Goal: Complete application form

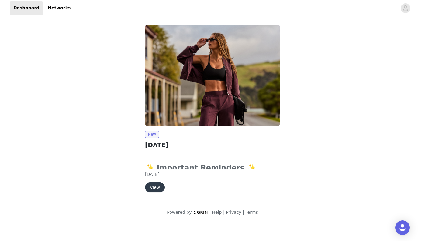
click at [242, 145] on h2 "[DATE]" at bounding box center [212, 145] width 135 height 9
click at [167, 162] on div "✨ Important Reminders ✨ Submit your order by clicking the "Submit Proposal" but…" at bounding box center [212, 162] width 135 height 23
click at [155, 190] on button "View" at bounding box center [155, 188] width 20 height 10
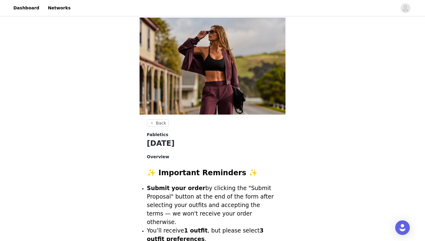
scroll to position [0, 0]
click at [202, 164] on p at bounding box center [212, 164] width 131 height 6
drag, startPoint x: 198, startPoint y: 202, endPoint x: 330, endPoint y: 78, distance: 180.7
click at [405, 11] on icon "avatar" at bounding box center [405, 8] width 5 height 6
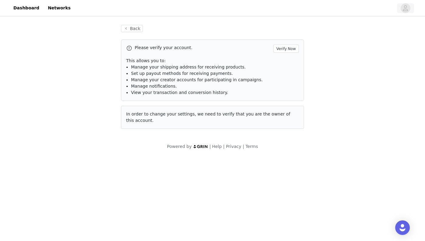
click at [405, 8] on icon "avatar" at bounding box center [405, 8] width 5 height 6
click at [416, 9] on div "Dashboard Networks" at bounding box center [212, 8] width 425 height 14
click at [59, 10] on link "Networks" at bounding box center [59, 8] width 30 height 14
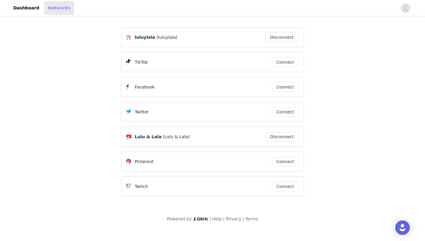
click at [59, 12] on link "Networks" at bounding box center [59, 8] width 30 height 14
click at [289, 53] on div "luluylala (luluylala) Disconnect TikTok Connect Facebook Connect Twitter Connec…" at bounding box center [212, 111] width 183 height 169
click at [283, 51] on div "luluylala (luluylala) Disconnect TikTok Connect Facebook Connect Twitter Connec…" at bounding box center [212, 111] width 183 height 169
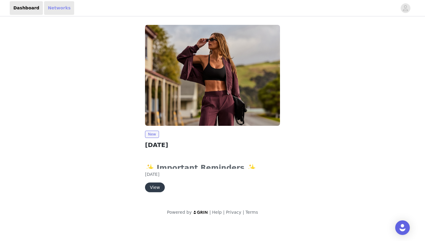
click at [56, 9] on link "Networks" at bounding box center [59, 8] width 30 height 14
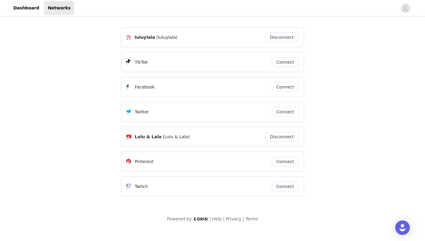
click at [227, 36] on div "luluylala (luluylala)" at bounding box center [195, 37] width 139 height 7
click at [24, 7] on link "Dashboard" at bounding box center [26, 8] width 33 height 14
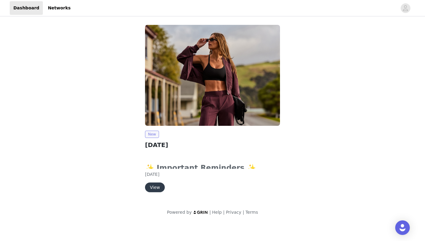
click at [149, 135] on span "New" at bounding box center [152, 134] width 14 height 7
click at [156, 176] on span "[DATE]" at bounding box center [152, 174] width 14 height 5
click at [156, 187] on button "View" at bounding box center [155, 188] width 20 height 10
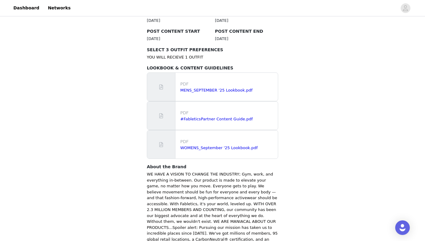
scroll to position [340, 0]
click at [203, 117] on link "#FableticsPartner Content Guide.pdf" at bounding box center [216, 119] width 72 height 5
click at [211, 145] on link "WOMENS_September '25 Lookbook.pdf" at bounding box center [218, 147] width 77 height 5
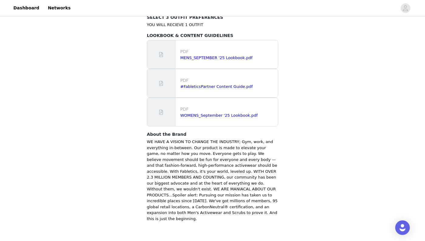
scroll to position [372, 0]
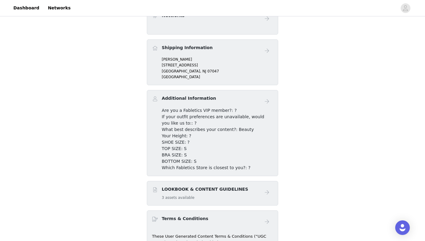
scroll to position [187, 0]
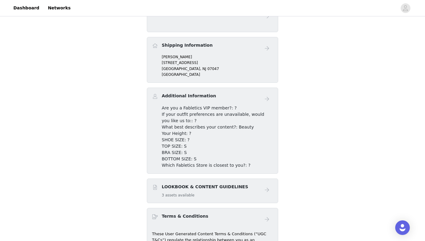
click at [248, 192] on div "LOOKBOOK & CONTENT GUIDELINES 3 assets available" at bounding box center [206, 191] width 109 height 14
click at [197, 191] on div "LOOKBOOK & CONTENT GUIDELINES 3 assets available" at bounding box center [205, 191] width 86 height 14
click at [154, 186] on span at bounding box center [155, 187] width 6 height 7
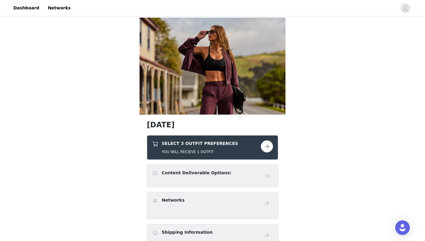
scroll to position [0, 0]
click at [266, 146] on button "button" at bounding box center [267, 147] width 12 height 12
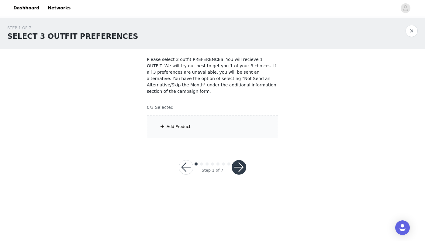
click at [220, 127] on div "Add Product" at bounding box center [212, 127] width 131 height 23
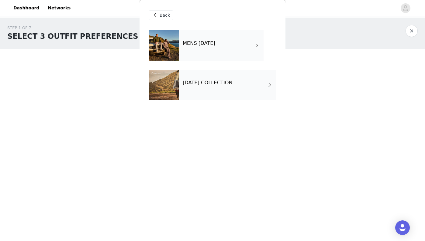
click at [217, 84] on h4 "[DATE] COLLECTION" at bounding box center [208, 82] width 50 height 5
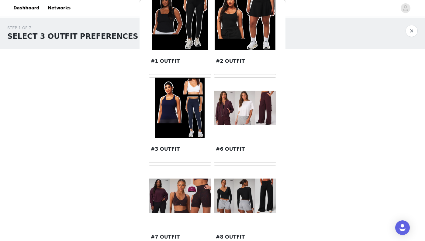
scroll to position [41, 0]
click at [176, 196] on img at bounding box center [180, 196] width 62 height 35
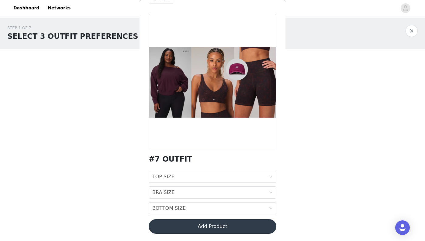
scroll to position [16, 0]
click at [177, 176] on div "TOP SIZE TOP SIZE" at bounding box center [210, 177] width 116 height 12
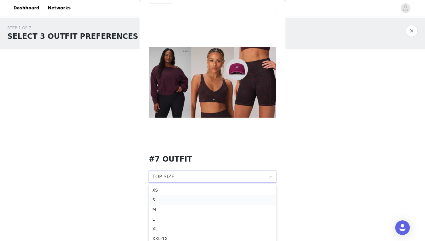
click at [161, 201] on div "S" at bounding box center [212, 200] width 120 height 7
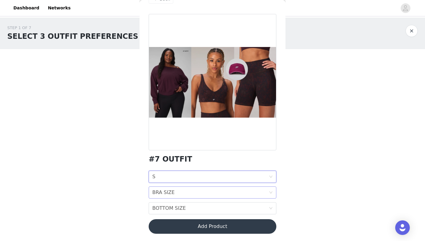
click at [170, 192] on div "BRA SIZE" at bounding box center [163, 193] width 22 height 12
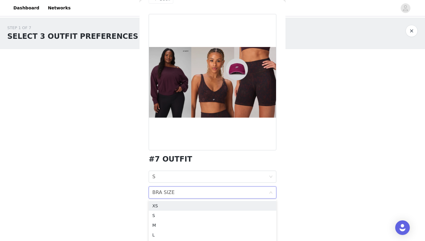
scroll to position [0, 0]
click at [157, 216] on div "S" at bounding box center [212, 216] width 120 height 7
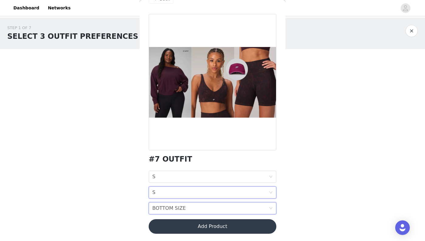
click at [176, 208] on div "BOTTOM SIZE" at bounding box center [168, 209] width 33 height 12
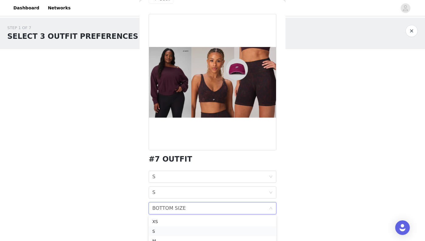
click at [159, 232] on div "S" at bounding box center [212, 231] width 120 height 7
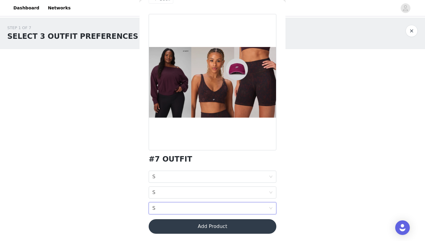
click at [163, 210] on div "BOTTOM SIZE S" at bounding box center [210, 209] width 116 height 12
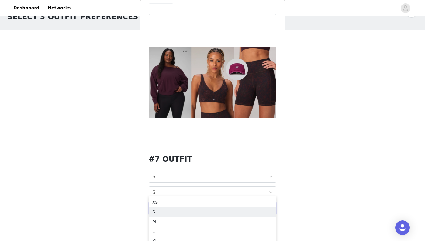
scroll to position [21, 0]
click at [164, 221] on div "M" at bounding box center [212, 220] width 120 height 7
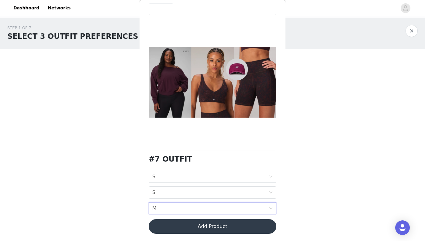
scroll to position [0, 0]
click at [194, 227] on button "Add Product" at bounding box center [213, 227] width 128 height 15
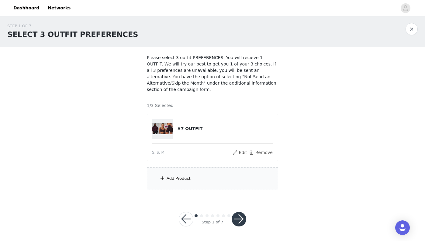
scroll to position [2, 0]
click at [238, 221] on button "button" at bounding box center [238, 220] width 15 height 15
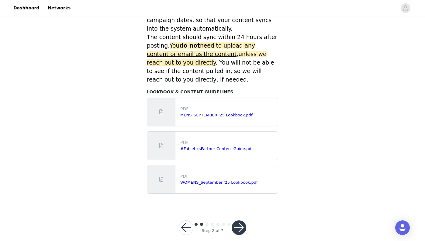
scroll to position [266, 0]
click at [184, 221] on button "button" at bounding box center [186, 228] width 15 height 15
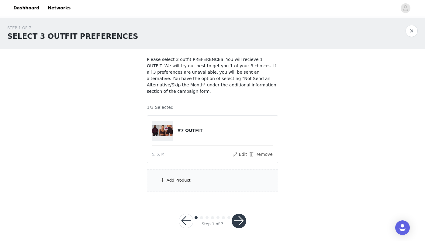
click at [185, 179] on div "Add Product" at bounding box center [178, 181] width 24 height 6
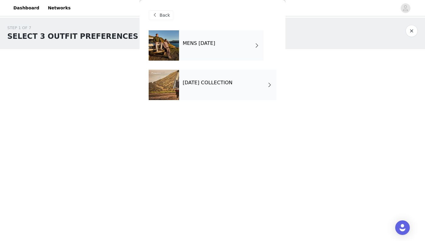
click at [232, 84] on h4 "[DATE] COLLECTION" at bounding box center [208, 82] width 50 height 5
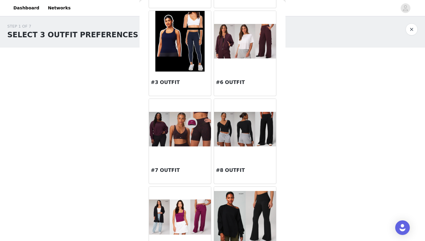
scroll to position [109, 0]
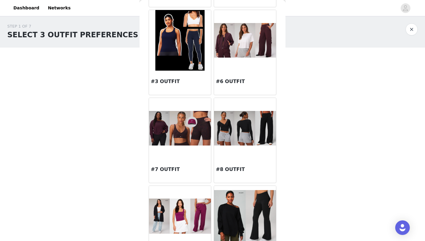
click at [242, 51] on img at bounding box center [245, 40] width 62 height 35
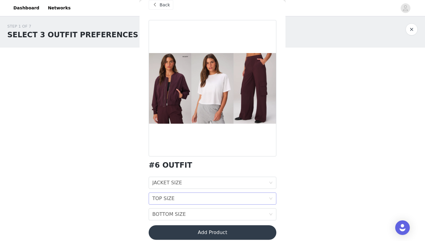
scroll to position [12, 0]
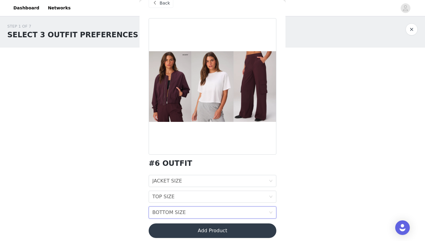
click at [180, 212] on div "BOTTOM SIZE" at bounding box center [168, 213] width 33 height 12
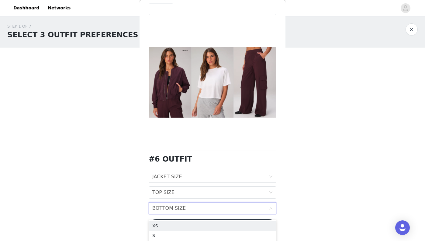
scroll to position [16, 0]
click at [169, 226] on div "XS" at bounding box center [212, 226] width 120 height 7
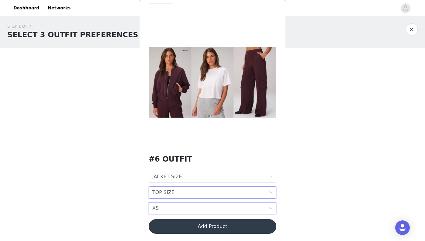
click at [179, 191] on div "TOP SIZE TOP SIZE" at bounding box center [210, 193] width 116 height 12
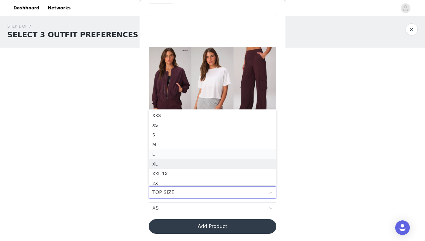
scroll to position [3, 0]
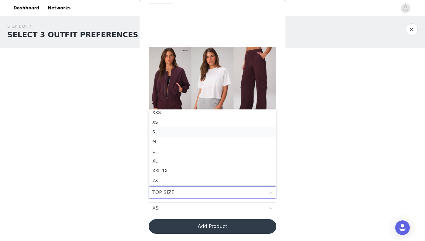
click at [177, 130] on div "S" at bounding box center [212, 132] width 120 height 7
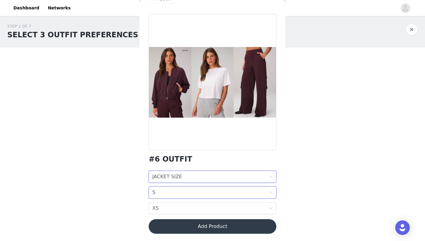
click at [167, 175] on div "JACKET SIZE" at bounding box center [167, 177] width 30 height 12
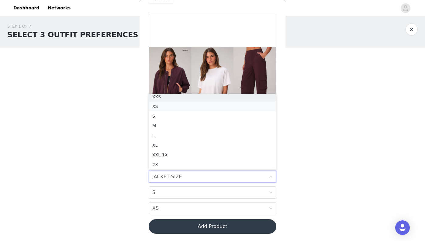
scroll to position [1, 0]
click at [156, 128] on div "M" at bounding box center [212, 128] width 120 height 7
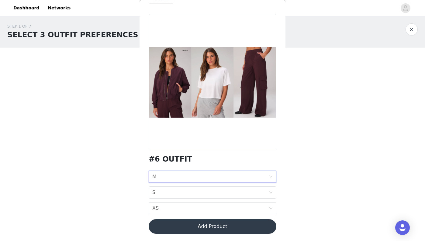
click at [208, 176] on div "JACKET SIZE M" at bounding box center [210, 177] width 116 height 12
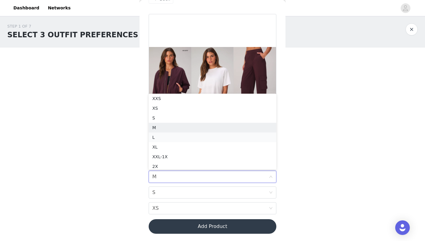
scroll to position [3, 0]
click at [164, 116] on div "S" at bounding box center [212, 116] width 120 height 7
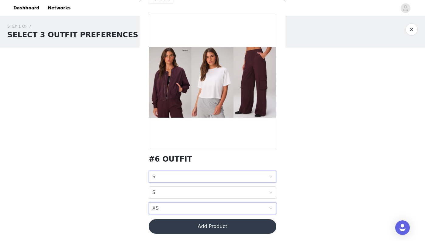
click at [175, 206] on div "BOTTOM SIZE XS" at bounding box center [210, 209] width 116 height 12
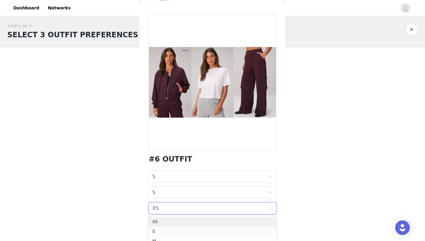
click at [161, 231] on div "S" at bounding box center [212, 231] width 120 height 7
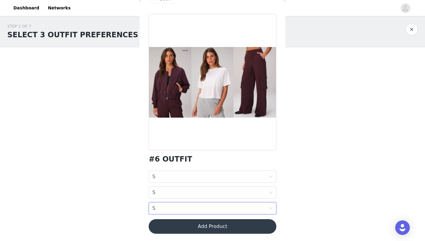
click at [180, 226] on button "Add Product" at bounding box center [213, 227] width 128 height 15
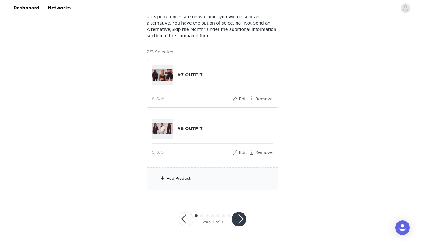
scroll to position [55, 0]
click at [175, 178] on div "Add Product" at bounding box center [178, 179] width 24 height 6
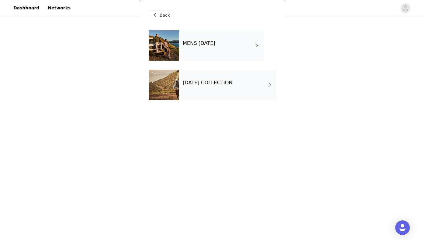
click at [233, 87] on div "[DATE] COLLECTION" at bounding box center [227, 85] width 97 height 30
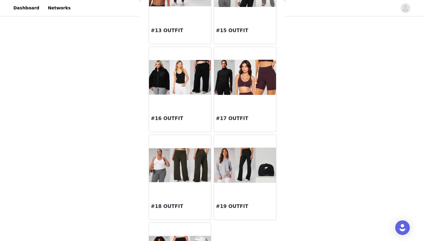
scroll to position [544, 0]
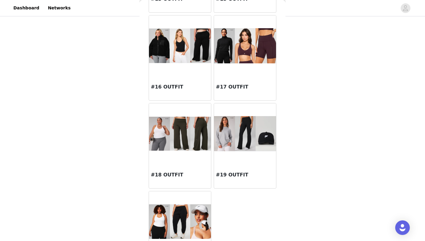
click at [241, 157] on div at bounding box center [245, 134] width 62 height 61
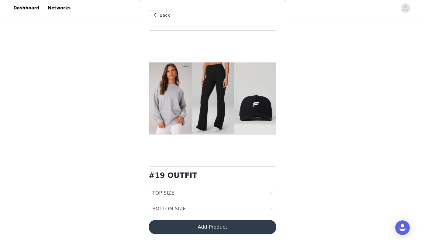
scroll to position [0, 0]
click at [162, 16] on span "Back" at bounding box center [164, 15] width 10 height 6
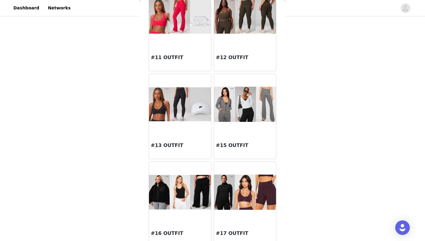
scroll to position [426, 0]
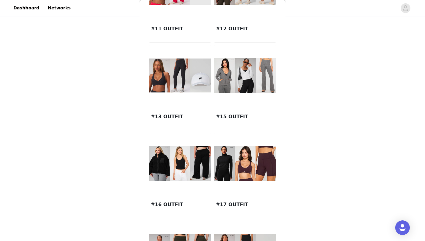
click at [172, 106] on div at bounding box center [180, 75] width 62 height 61
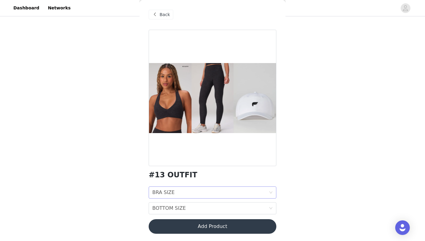
scroll to position [1, 0]
click at [166, 193] on div "BRA SIZE" at bounding box center [163, 193] width 22 height 12
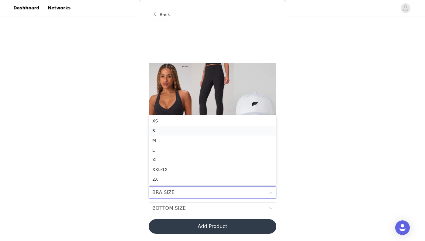
click at [163, 131] on div "S" at bounding box center [212, 131] width 120 height 7
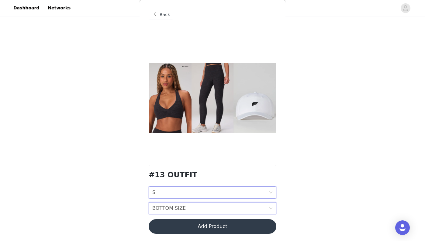
click at [166, 208] on div "BOTTOM SIZE" at bounding box center [168, 209] width 33 height 12
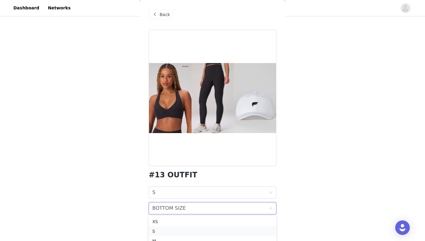
click at [160, 231] on div "S" at bounding box center [212, 231] width 120 height 7
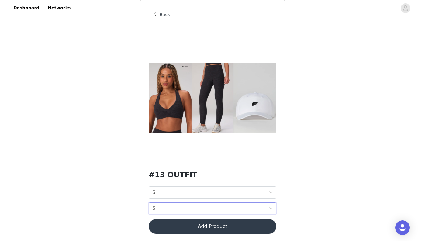
click at [185, 227] on button "Add Product" at bounding box center [213, 227] width 128 height 15
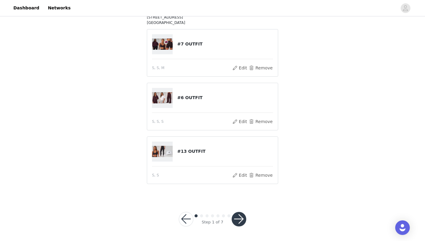
scroll to position [110, 0]
click at [244, 67] on button "Edit" at bounding box center [239, 68] width 15 height 7
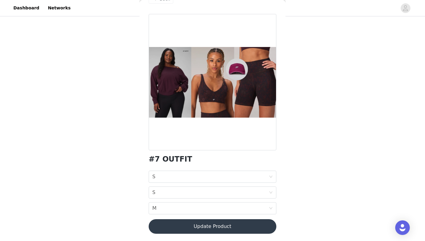
scroll to position [16, 0]
click at [172, 227] on button "Update Product" at bounding box center [213, 227] width 128 height 15
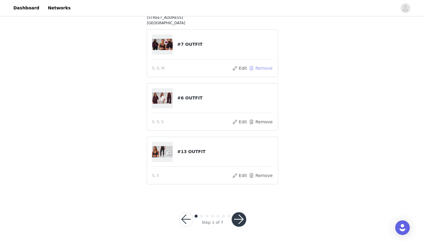
click at [261, 69] on button "Remove" at bounding box center [260, 68] width 24 height 7
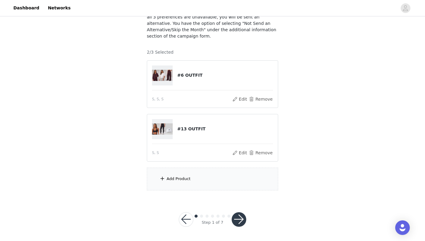
click at [175, 180] on div "Add Product" at bounding box center [178, 179] width 24 height 6
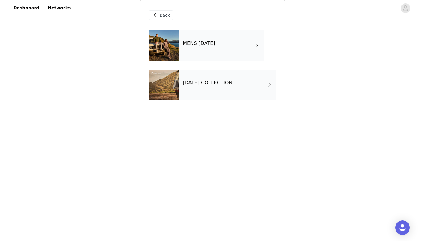
click at [210, 81] on h4 "[DATE] COLLECTION" at bounding box center [208, 82] width 50 height 5
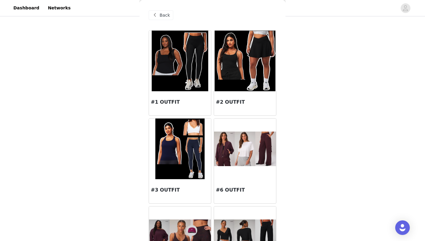
scroll to position [0, 0]
click at [240, 70] on img at bounding box center [244, 61] width 60 height 61
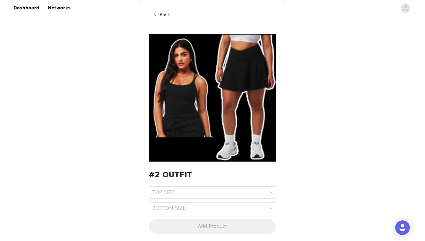
scroll to position [1, 0]
click at [162, 12] on span "Back" at bounding box center [164, 15] width 10 height 6
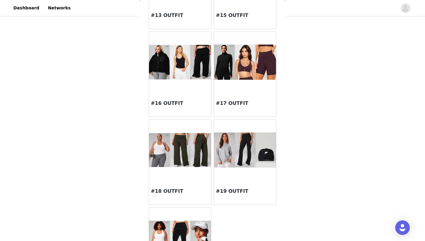
scroll to position [526, 0]
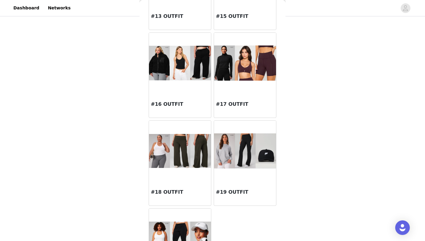
click at [238, 162] on img at bounding box center [245, 151] width 62 height 35
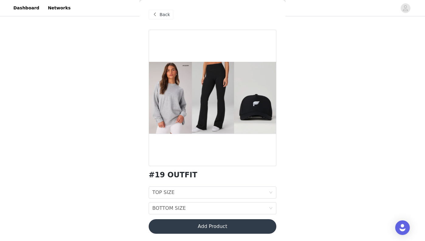
scroll to position [1, 0]
click at [195, 192] on div "TOP SIZE TOP SIZE" at bounding box center [210, 193] width 116 height 12
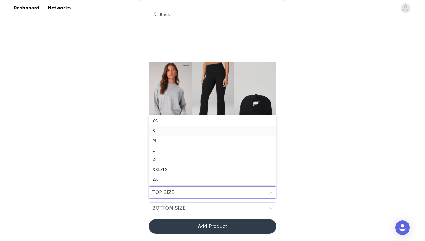
click at [174, 131] on div "S" at bounding box center [212, 131] width 120 height 7
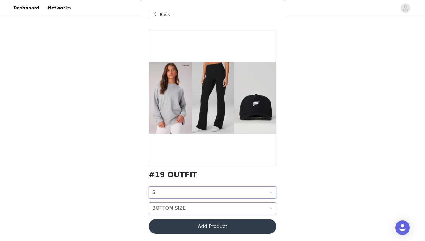
click at [162, 208] on div "BOTTOM SIZE" at bounding box center [168, 209] width 33 height 12
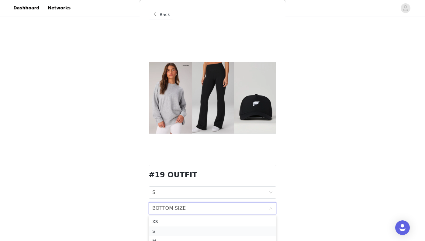
click at [161, 231] on div "S" at bounding box center [212, 231] width 120 height 7
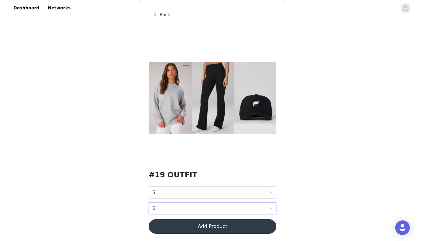
click at [185, 228] on button "Add Product" at bounding box center [213, 227] width 128 height 15
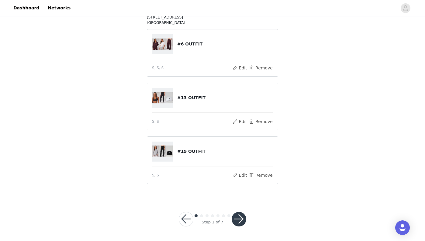
scroll to position [110, 0]
click at [238, 216] on button "button" at bounding box center [238, 220] width 15 height 15
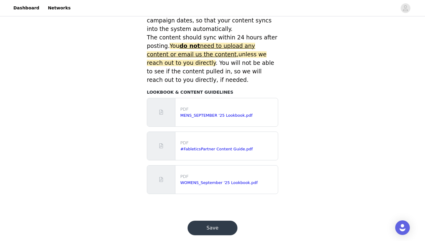
scroll to position [266, 0]
click at [218, 221] on button "Save" at bounding box center [212, 228] width 50 height 15
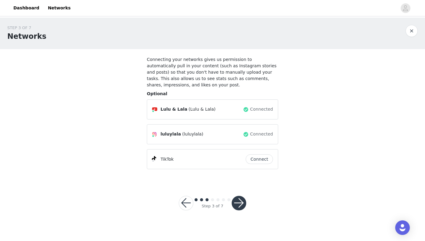
click at [267, 159] on button "Connect" at bounding box center [258, 160] width 27 height 10
click at [240, 205] on button "button" at bounding box center [238, 203] width 15 height 15
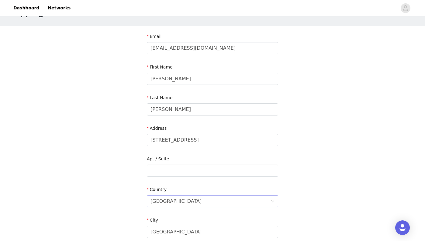
scroll to position [23, 0]
drag, startPoint x: 194, startPoint y: 141, endPoint x: 111, endPoint y: 139, distance: 82.6
type input "[STREET_ADDRESS]"
click at [161, 171] on input "text" at bounding box center [212, 171] width 131 height 12
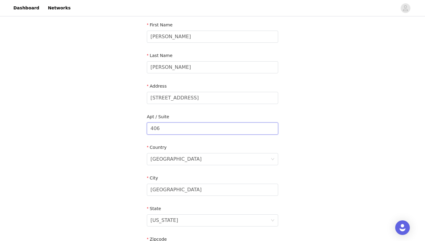
scroll to position [76, 0]
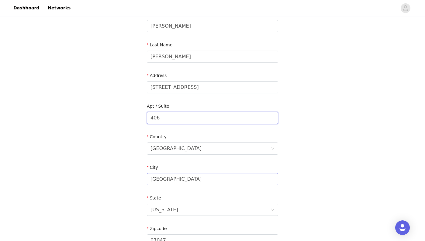
type input "406"
click at [186, 181] on input "[GEOGRAPHIC_DATA]" at bounding box center [212, 179] width 131 height 12
type input "[GEOGRAPHIC_DATA]"
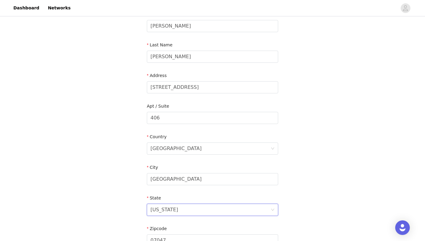
click at [193, 210] on div "[US_STATE]" at bounding box center [210, 210] width 120 height 12
click at [193, 210] on input at bounding box center [210, 210] width 120 height 12
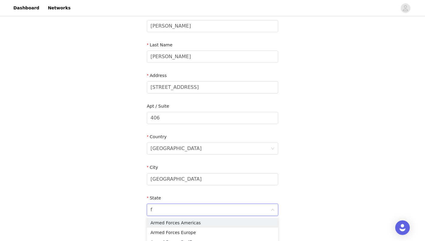
scroll to position [0, 0]
type input "fl"
click at [178, 224] on li "[US_STATE]" at bounding box center [212, 223] width 131 height 10
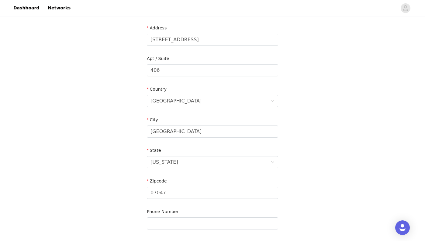
scroll to position [127, 0]
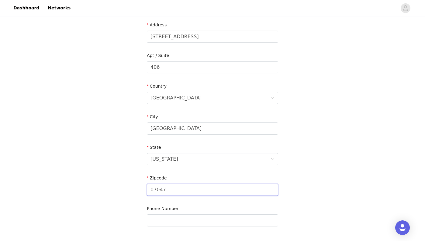
click at [178, 190] on input "07047" at bounding box center [212, 190] width 131 height 12
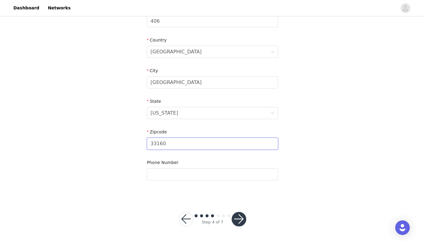
scroll to position [173, 0]
type input "33160"
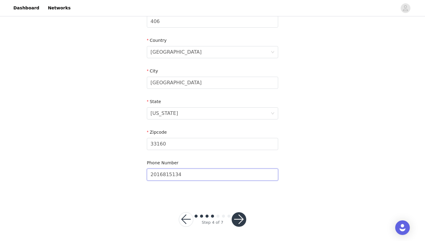
type input "2016815134"
click at [240, 219] on button "button" at bounding box center [238, 220] width 15 height 15
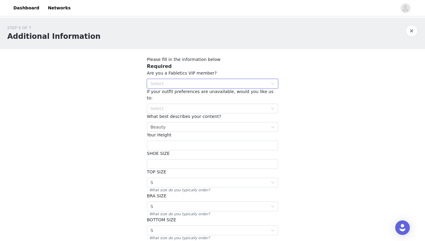
click at [249, 87] on div "Select" at bounding box center [210, 83] width 120 height 9
click at [202, 94] on li "YES" at bounding box center [212, 96] width 131 height 10
click at [274, 104] on div "Select" at bounding box center [212, 109] width 131 height 10
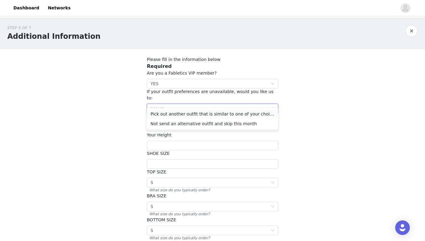
click at [202, 113] on li "Pick out another outfit that is similar to one of your choices" at bounding box center [212, 114] width 131 height 10
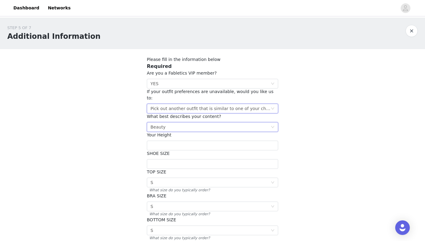
click at [273, 126] on icon "icon: down" at bounding box center [272, 127] width 3 height 2
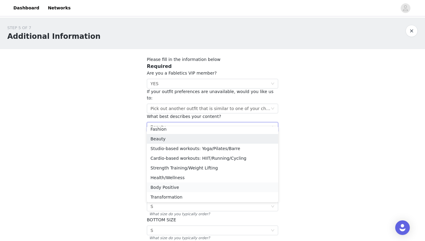
scroll to position [10, 0]
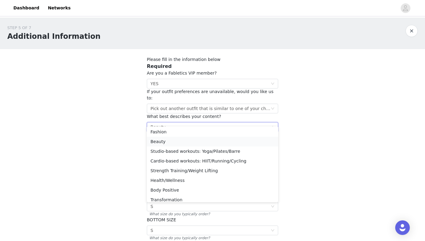
click at [180, 141] on li "Beauty" at bounding box center [212, 142] width 131 height 10
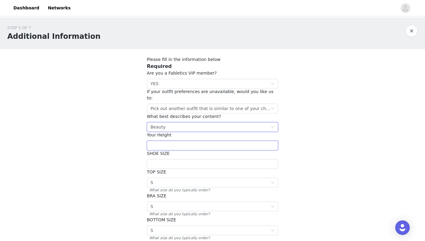
click at [180, 141] on input "text" at bounding box center [212, 146] width 131 height 10
type input "5'5"
click at [177, 159] on input "text" at bounding box center [212, 164] width 131 height 10
type input "8"
click at [304, 167] on div "STEP 5 OF 7 Additional Information Please fill in the information below Require…" at bounding box center [212, 154] width 425 height 272
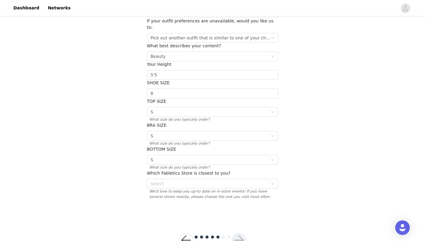
scroll to position [72, 0]
click at [264, 180] on div "Select" at bounding box center [208, 183] width 117 height 6
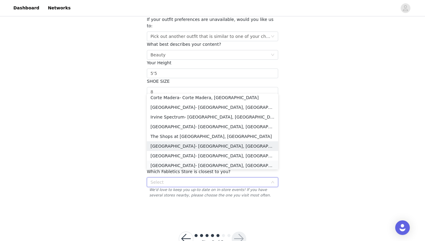
scroll to position [91, 0]
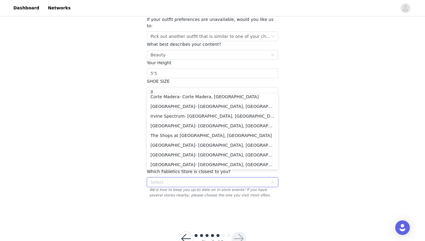
click at [152, 180] on div "Select" at bounding box center [208, 183] width 117 height 6
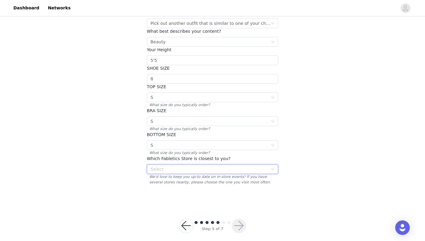
scroll to position [85, 0]
click at [167, 175] on span "We'd love to keep you up-to date on in-store events! If you have several stores…" at bounding box center [212, 180] width 131 height 11
click at [159, 167] on div "Select" at bounding box center [208, 170] width 117 height 6
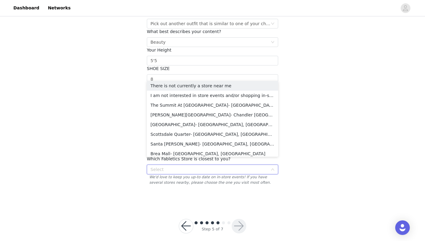
click at [159, 167] on div "Select" at bounding box center [208, 170] width 117 height 6
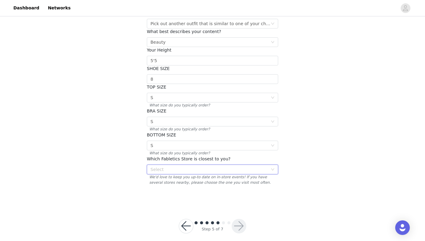
click at [249, 167] on div "Select" at bounding box center [208, 170] width 117 height 6
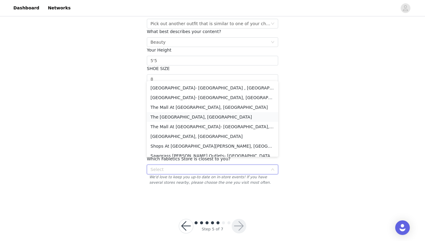
scroll to position [338, 0]
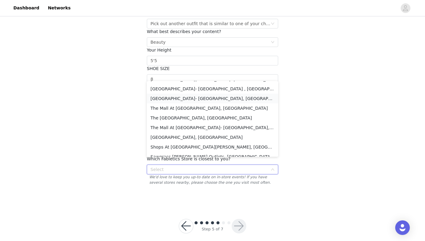
click at [189, 98] on li "[GEOGRAPHIC_DATA]- [GEOGRAPHIC_DATA], [GEOGRAPHIC_DATA]" at bounding box center [212, 99] width 131 height 10
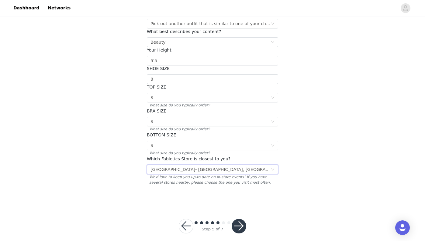
click at [241, 221] on button "button" at bounding box center [238, 226] width 15 height 15
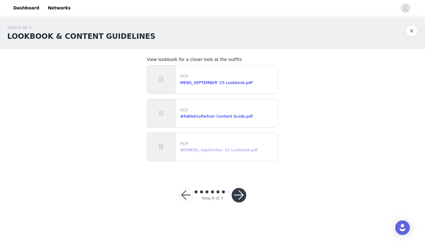
click at [248, 149] on link "WOMENS_September '25 Lookbook.pdf" at bounding box center [218, 150] width 77 height 5
click at [238, 197] on button "button" at bounding box center [238, 195] width 15 height 15
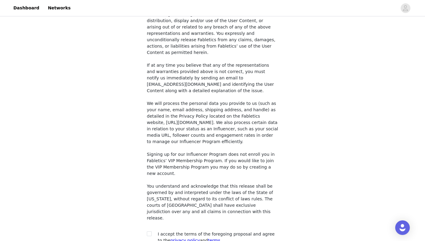
scroll to position [447, 0]
click at [149, 232] on input "checkbox" at bounding box center [149, 234] width 4 height 4
checkbox input "true"
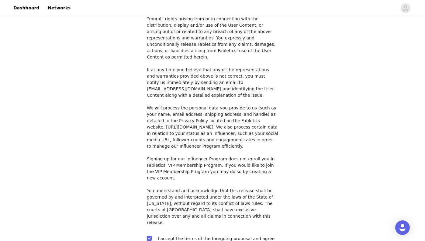
scroll to position [443, 0]
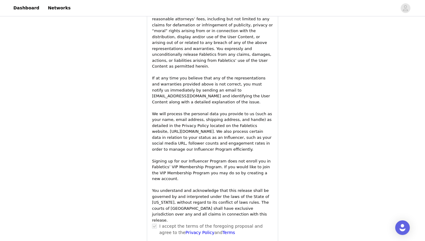
scroll to position [883, 0]
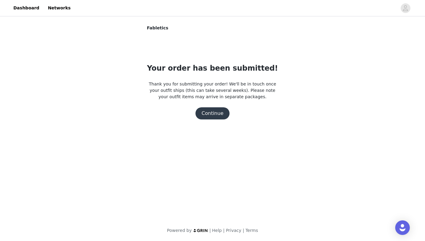
click at [216, 113] on button "Continue" at bounding box center [212, 114] width 34 height 12
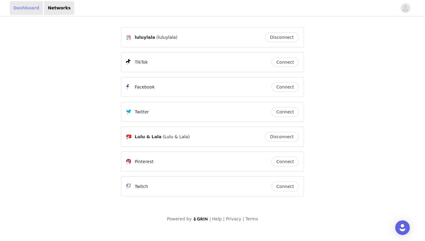
click at [30, 8] on link "Dashboard" at bounding box center [26, 8] width 33 height 14
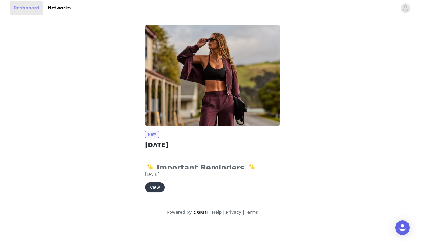
click at [25, 9] on link "Dashboard" at bounding box center [26, 8] width 33 height 14
click at [21, 6] on link "Dashboard" at bounding box center [26, 8] width 33 height 14
click at [154, 187] on button "View" at bounding box center [155, 188] width 20 height 10
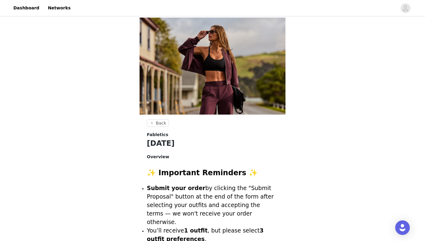
click at [152, 191] on strong "Submit your order" at bounding box center [176, 188] width 59 height 6
click at [152, 192] on p "Submit your order by clicking the "Submit Proposal" button at the end of the fo…" at bounding box center [212, 205] width 131 height 43
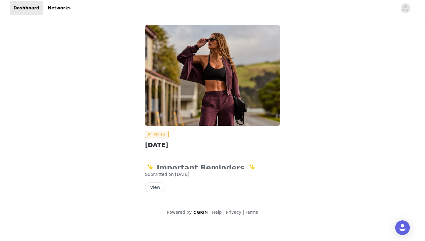
click at [155, 187] on button "View" at bounding box center [155, 188] width 20 height 10
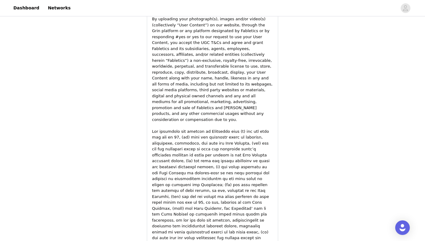
scroll to position [570, 0]
